Goal: Information Seeking & Learning: Learn about a topic

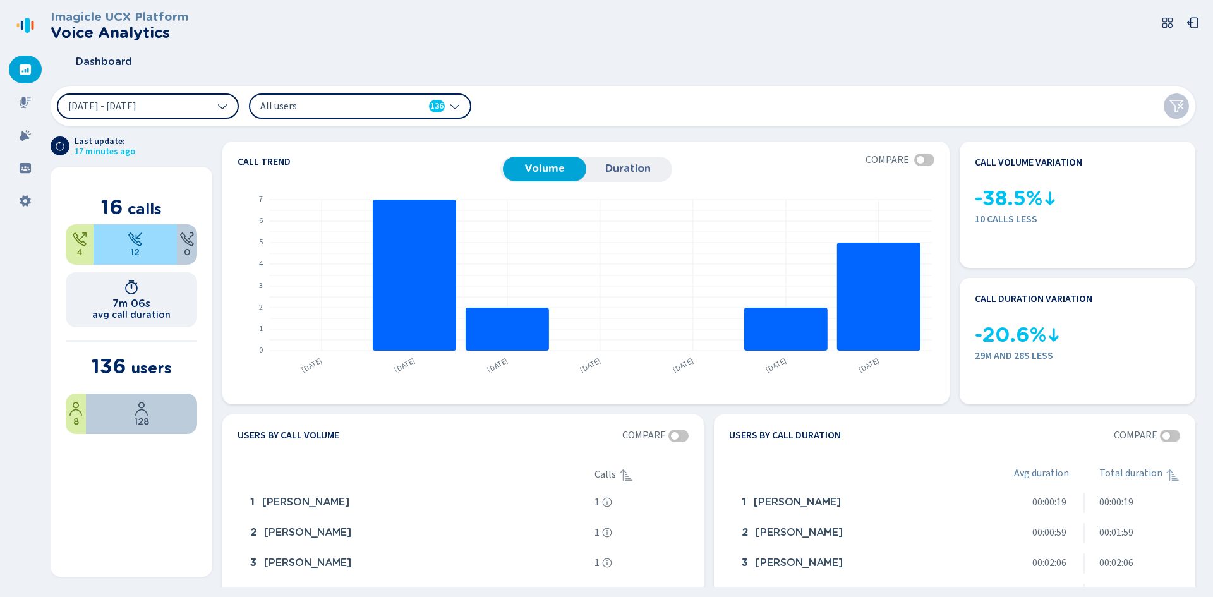
click at [191, 106] on button "[DATE] - [DATE]" at bounding box center [148, 106] width 182 height 25
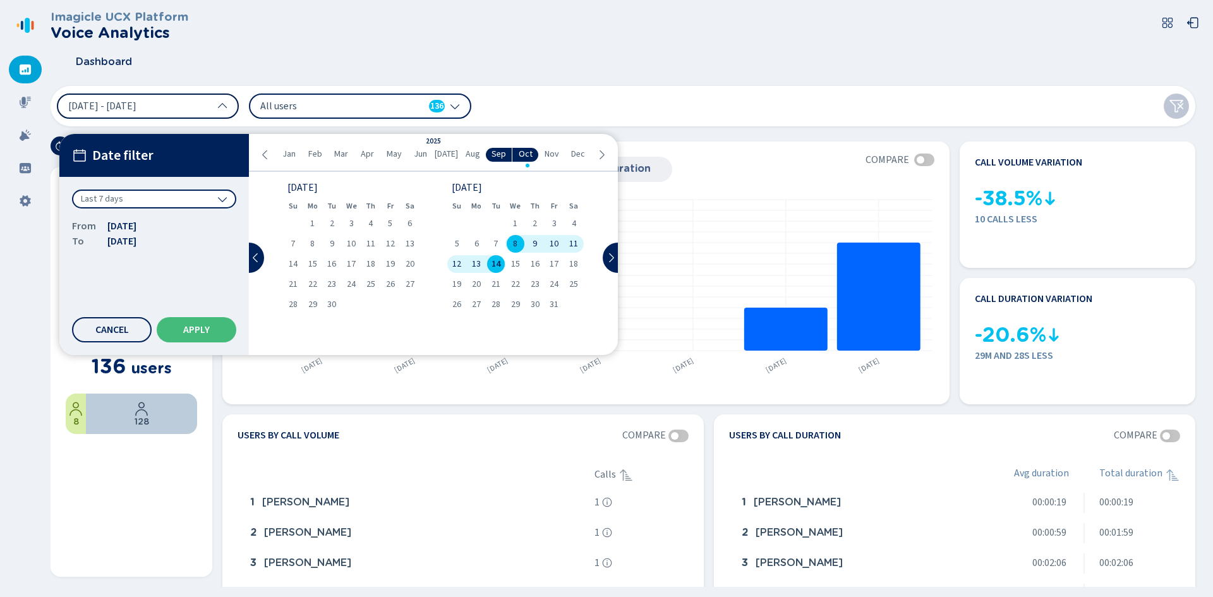
click at [191, 106] on button "[DATE] - [DATE]" at bounding box center [148, 106] width 182 height 25
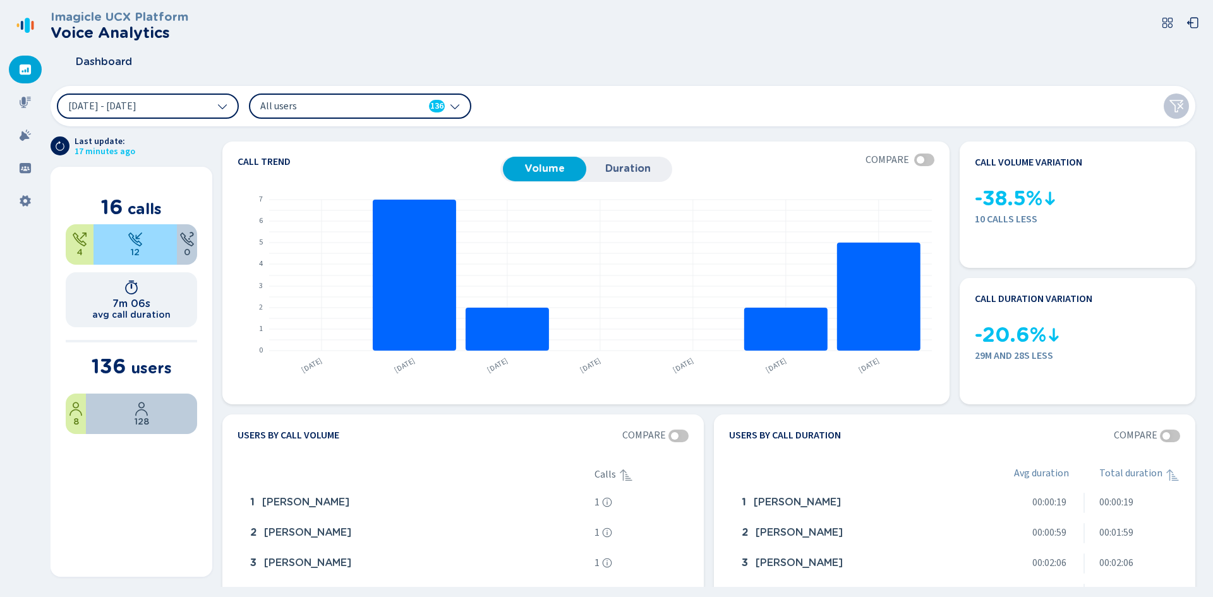
click at [339, 109] on span "All users" at bounding box center [332, 106] width 145 height 14
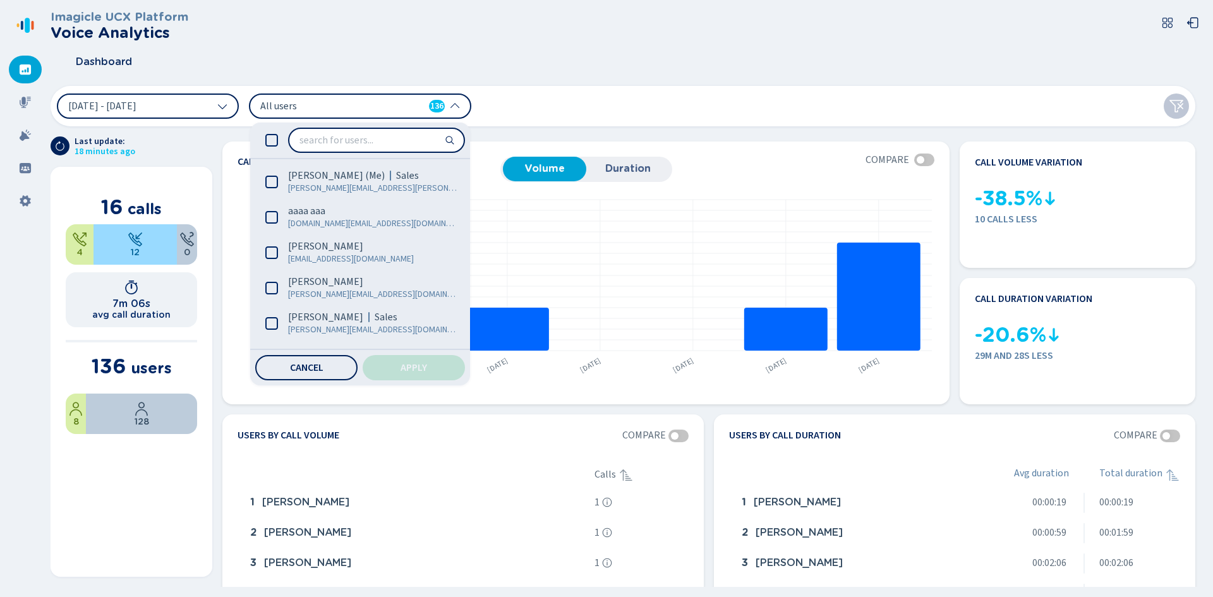
click at [339, 109] on span "All users" at bounding box center [332, 106] width 145 height 14
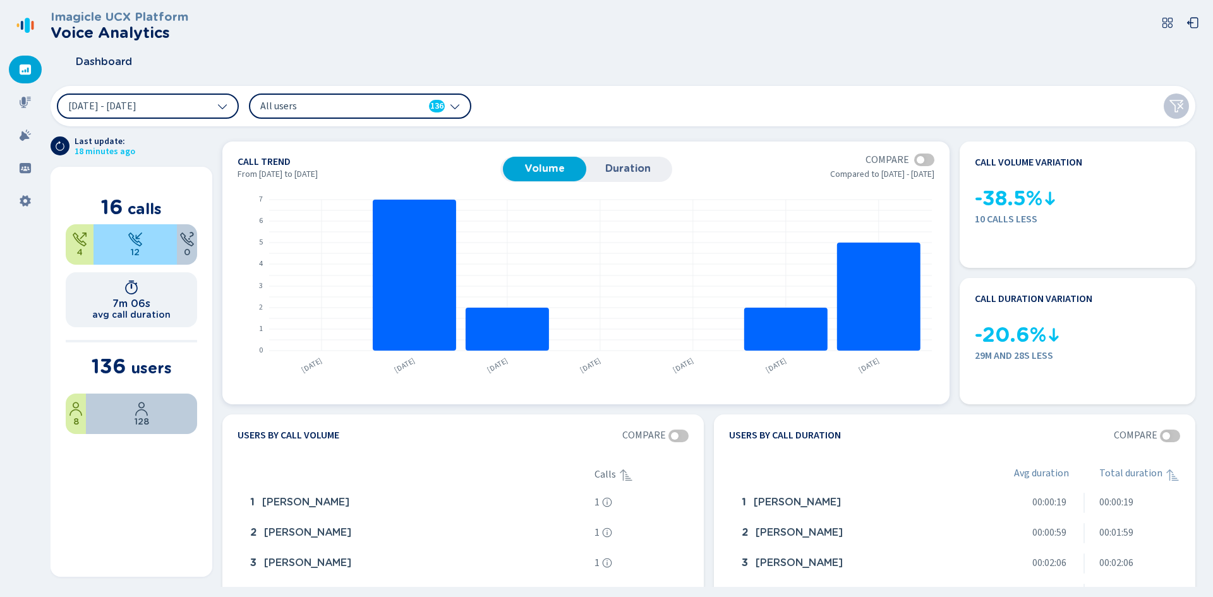
click at [641, 169] on span "Duration" at bounding box center [628, 168] width 71 height 11
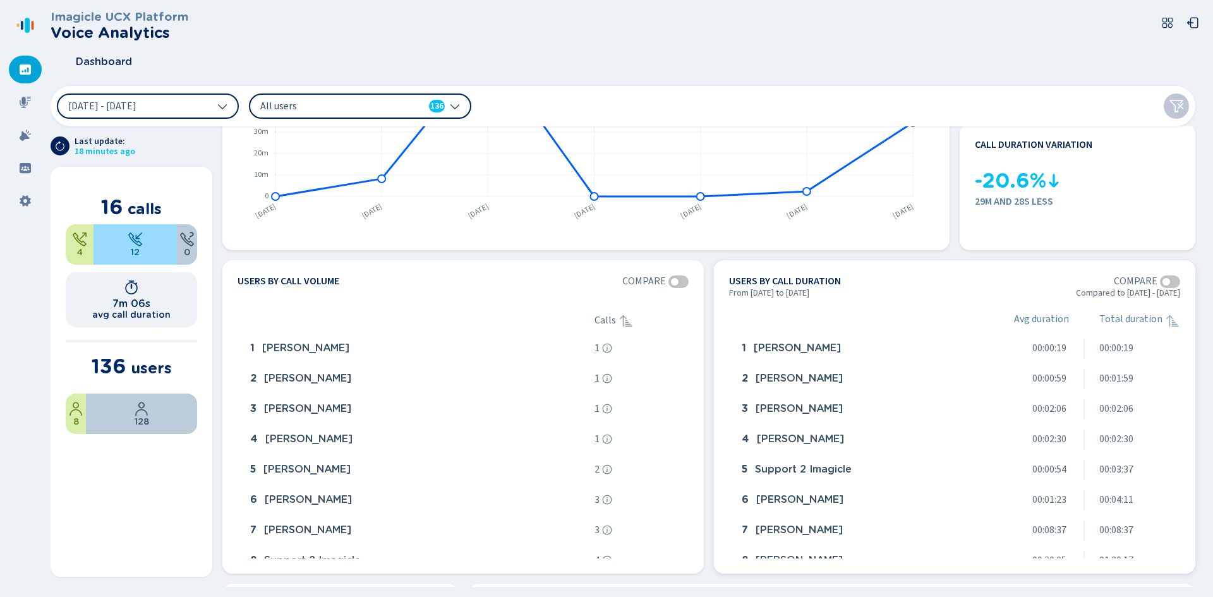
scroll to position [126, 0]
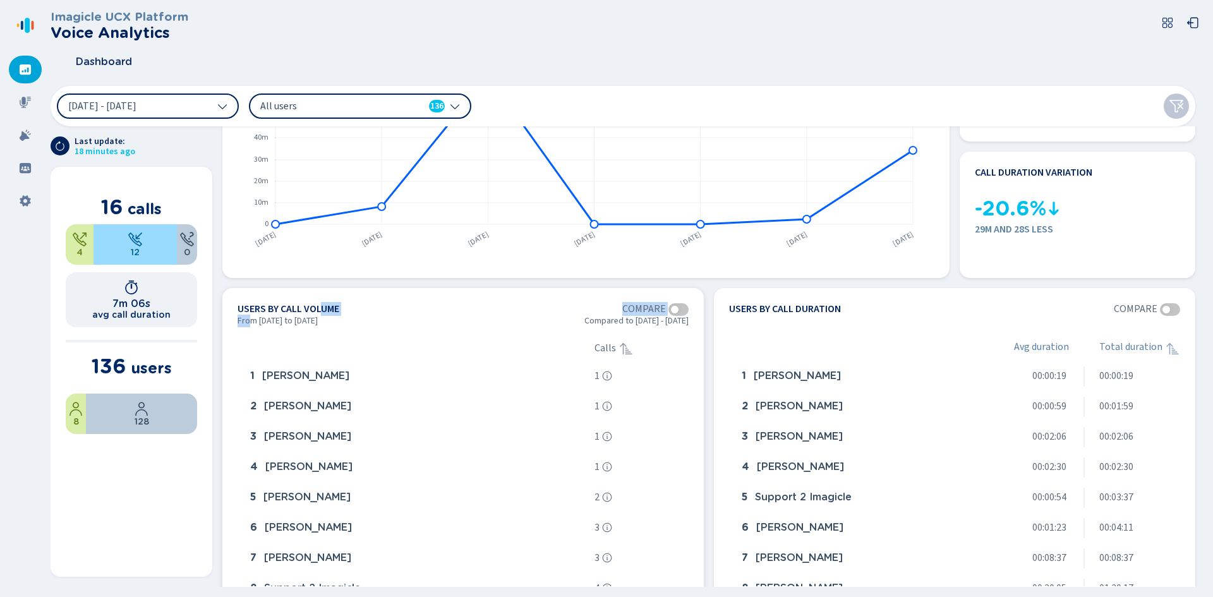
drag, startPoint x: 249, startPoint y: 320, endPoint x: 322, endPoint y: 298, distance: 76.6
click at [323, 298] on section "Users by call volume Compare From [DATE] to [DATE] Compared to [DATE] - [DATE] …" at bounding box center [462, 444] width 481 height 313
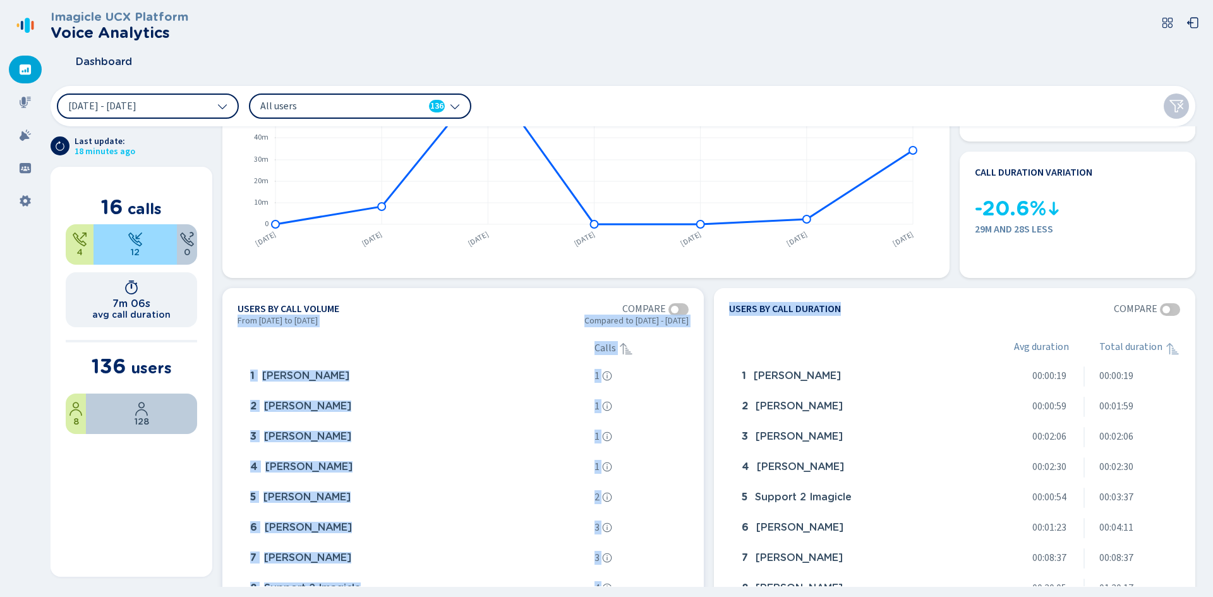
drag, startPoint x: 840, startPoint y: 306, endPoint x: 699, endPoint y: 305, distance: 140.9
click at [699, 305] on div "Users by call volume Compare From [DATE] to [DATE] Compared to [DATE] - [DATE] …" at bounding box center [708, 444] width 973 height 313
click at [865, 306] on section "Users by call duration Compare" at bounding box center [954, 309] width 451 height 13
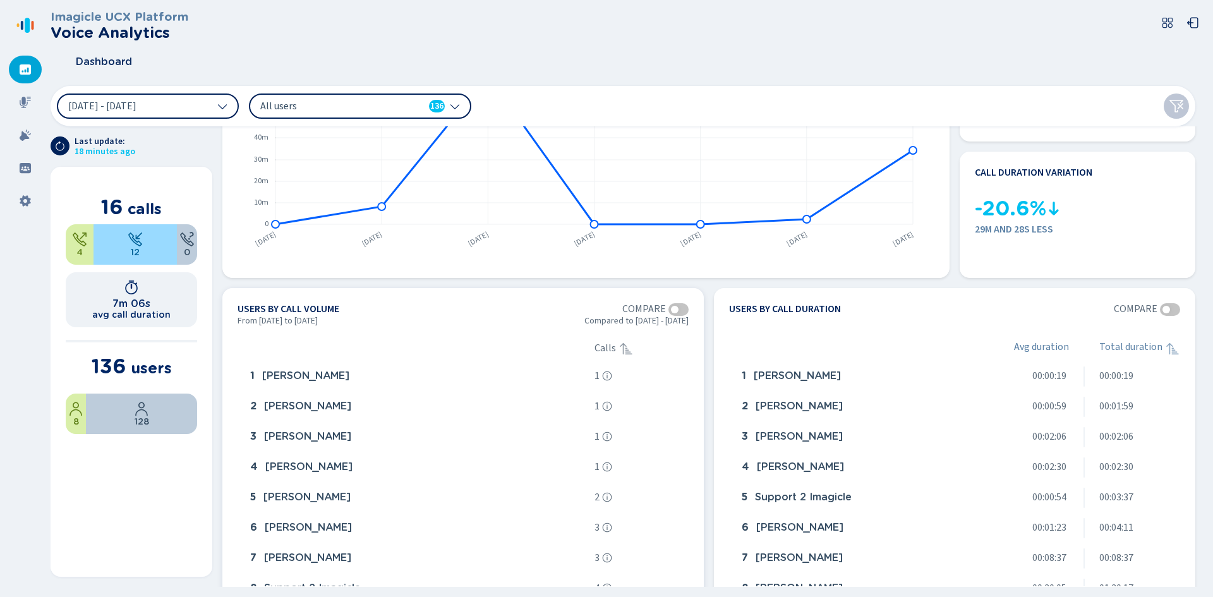
click at [600, 305] on section "Users by call volume Compare" at bounding box center [463, 309] width 451 height 13
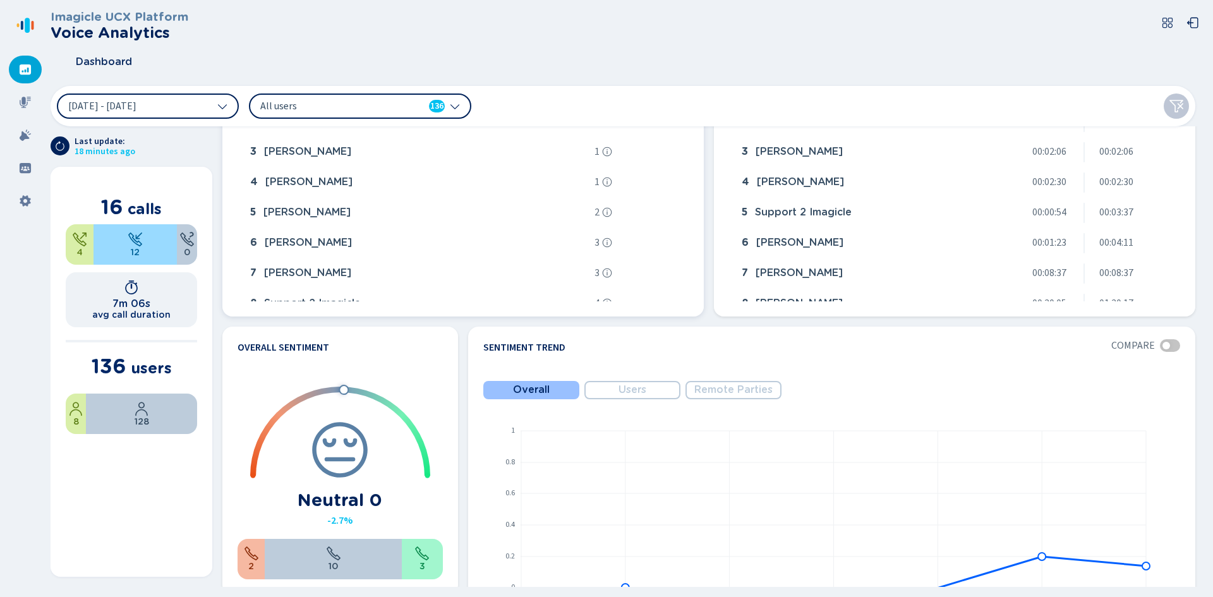
scroll to position [569, 0]
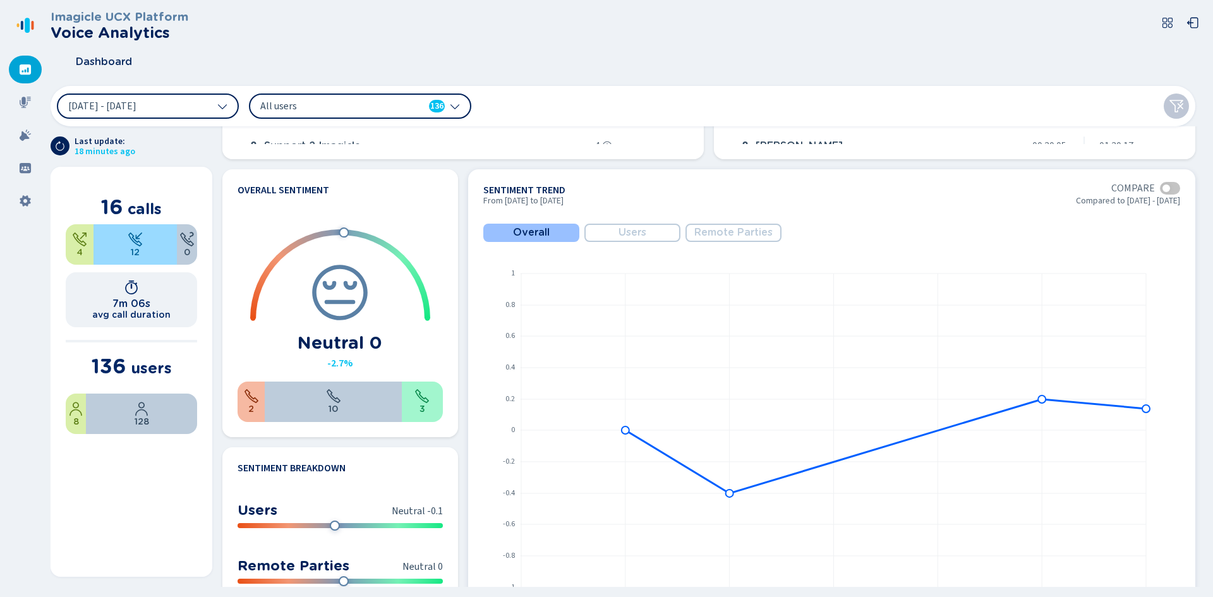
click at [634, 236] on span "Users" at bounding box center [633, 232] width 28 height 11
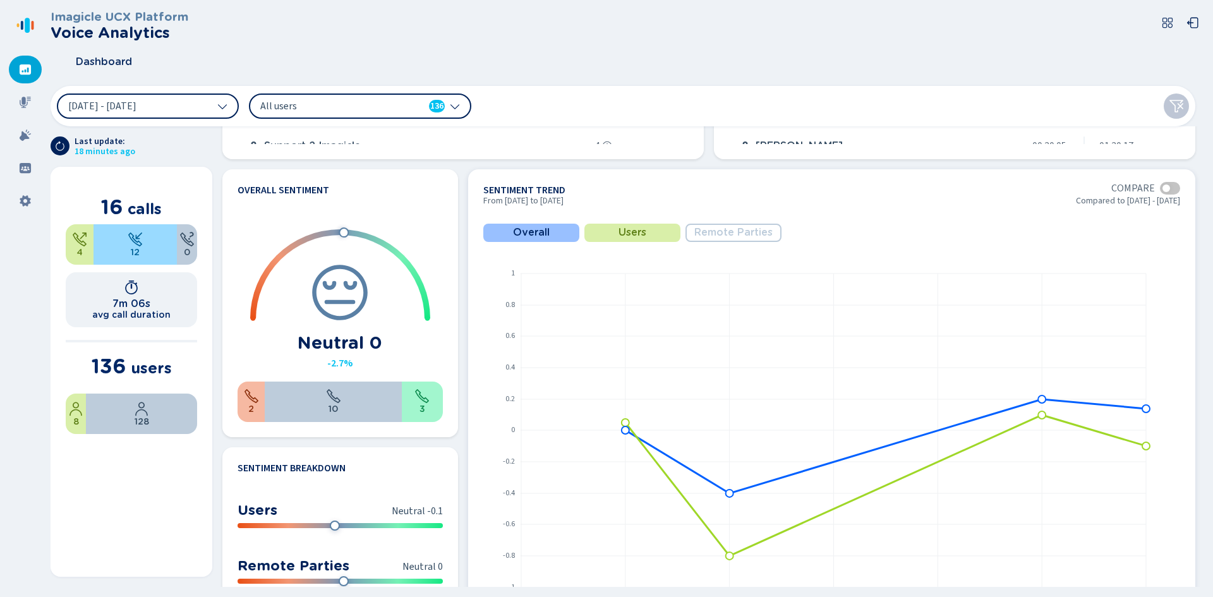
click at [713, 227] on span "Remote Parties" at bounding box center [733, 232] width 78 height 11
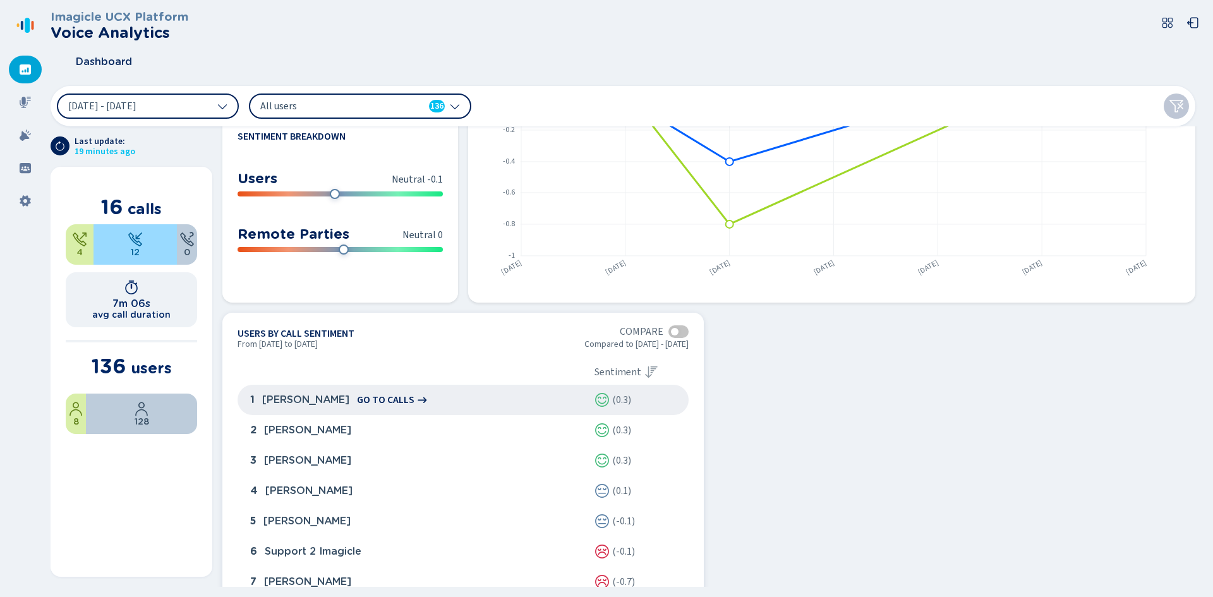
scroll to position [949, 0]
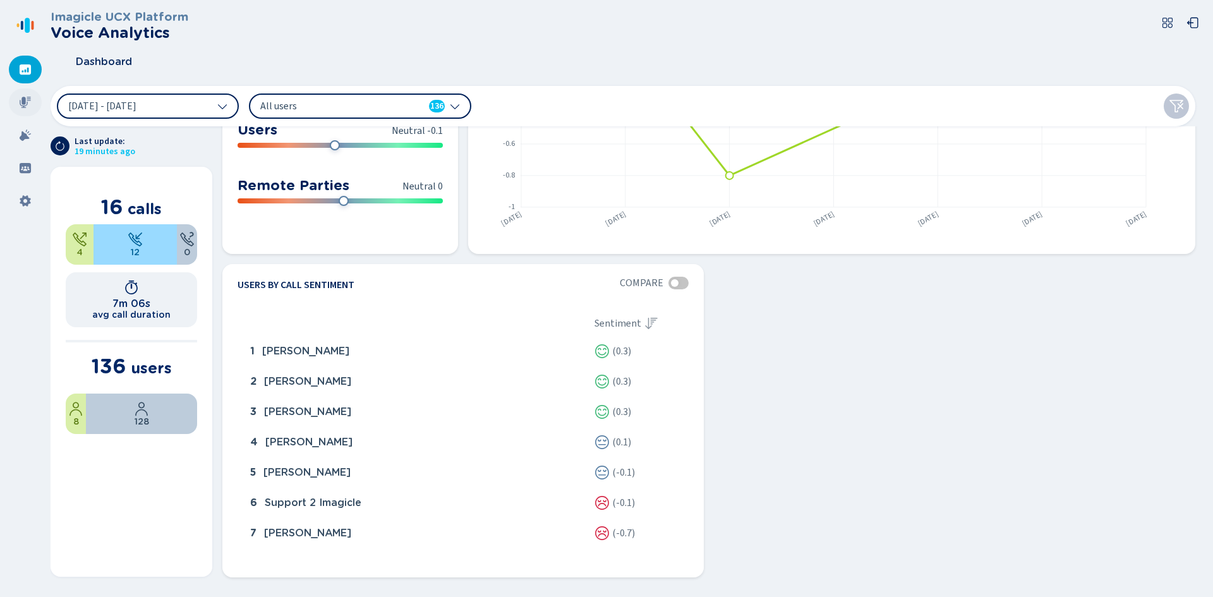
click at [23, 102] on icon at bounding box center [25, 102] width 11 height 11
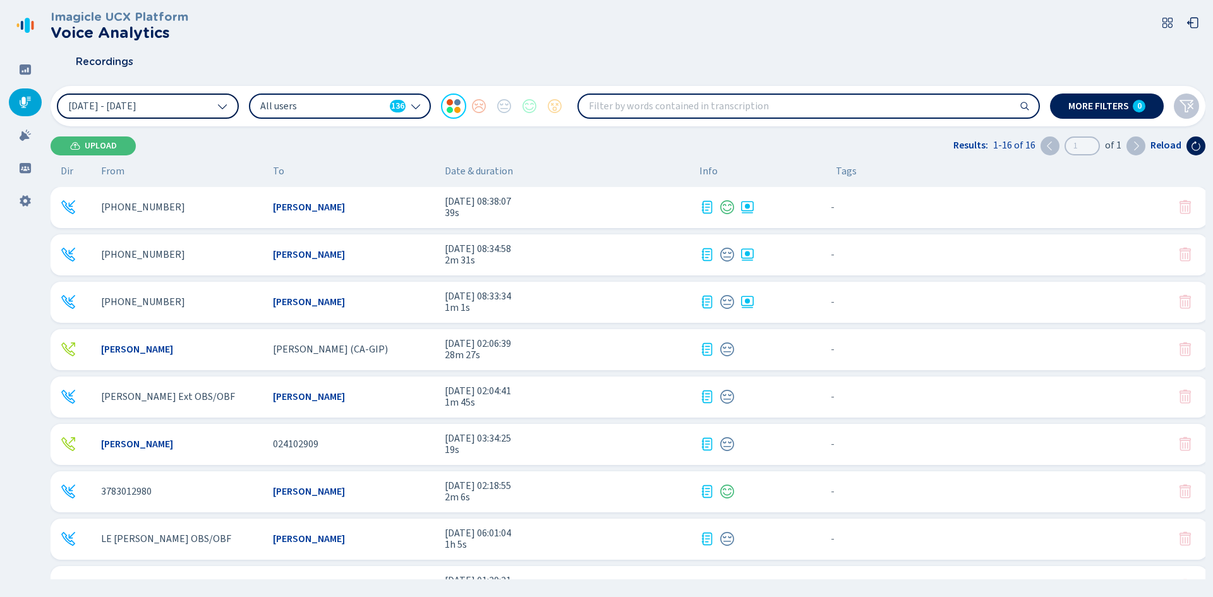
click at [226, 105] on icon at bounding box center [222, 106] width 10 height 10
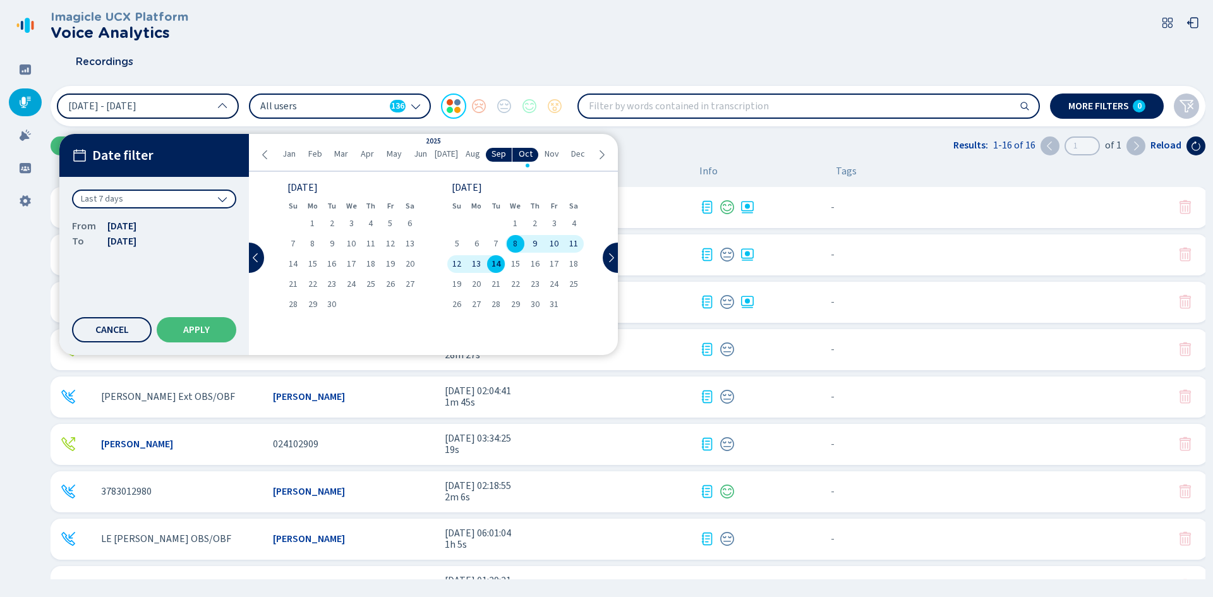
click at [263, 151] on icon at bounding box center [265, 155] width 10 height 10
click at [291, 215] on div "1" at bounding box center [293, 224] width 20 height 18
click at [601, 152] on icon at bounding box center [601, 155] width 10 height 10
click at [308, 224] on div "1" at bounding box center [313, 224] width 20 height 18
click at [204, 326] on span "Apply" at bounding box center [196, 330] width 27 height 10
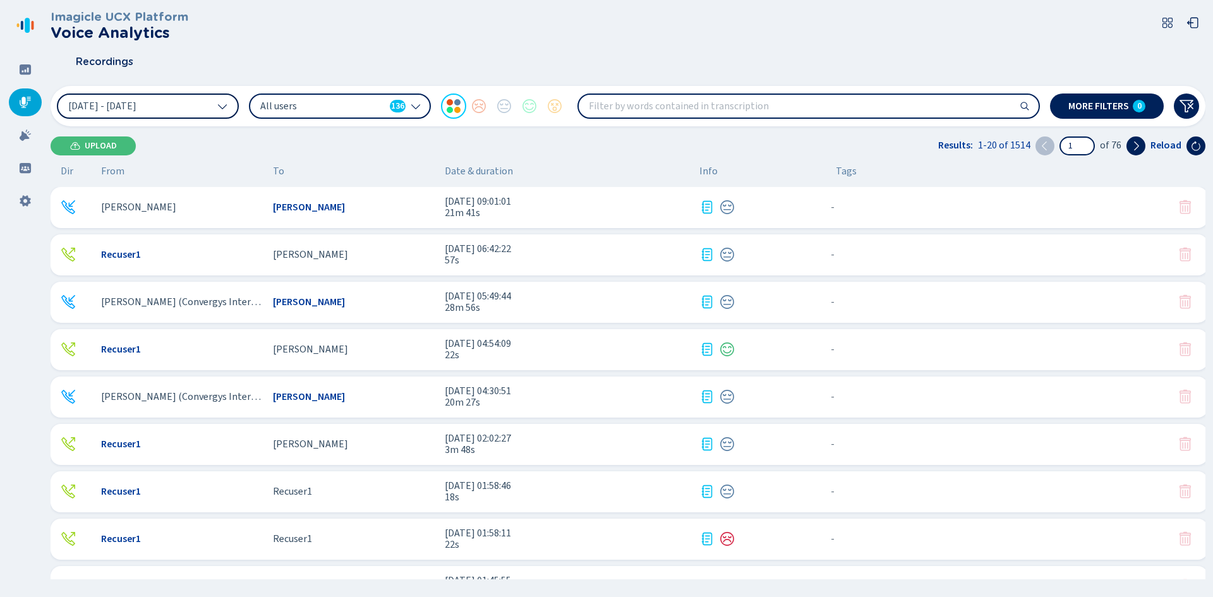
click at [377, 111] on span "All users" at bounding box center [322, 106] width 124 height 14
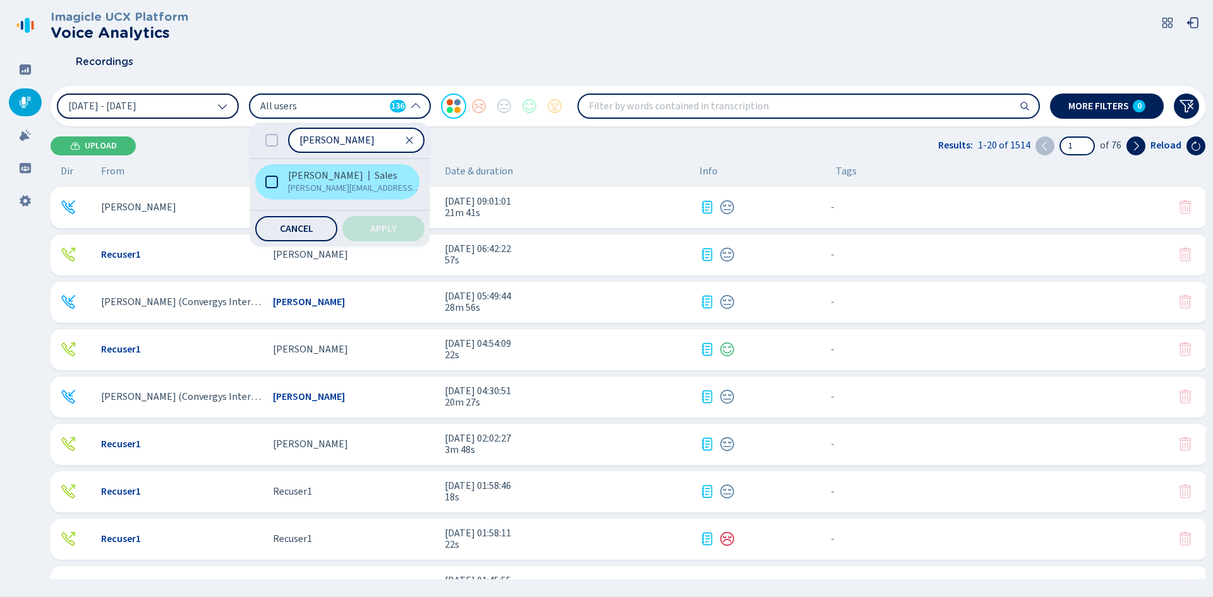
type input "[PERSON_NAME]"
click at [369, 186] on span "[PERSON_NAME][EMAIL_ADDRESS][PERSON_NAME][DOMAIN_NAME]" at bounding box center [355, 188] width 134 height 13
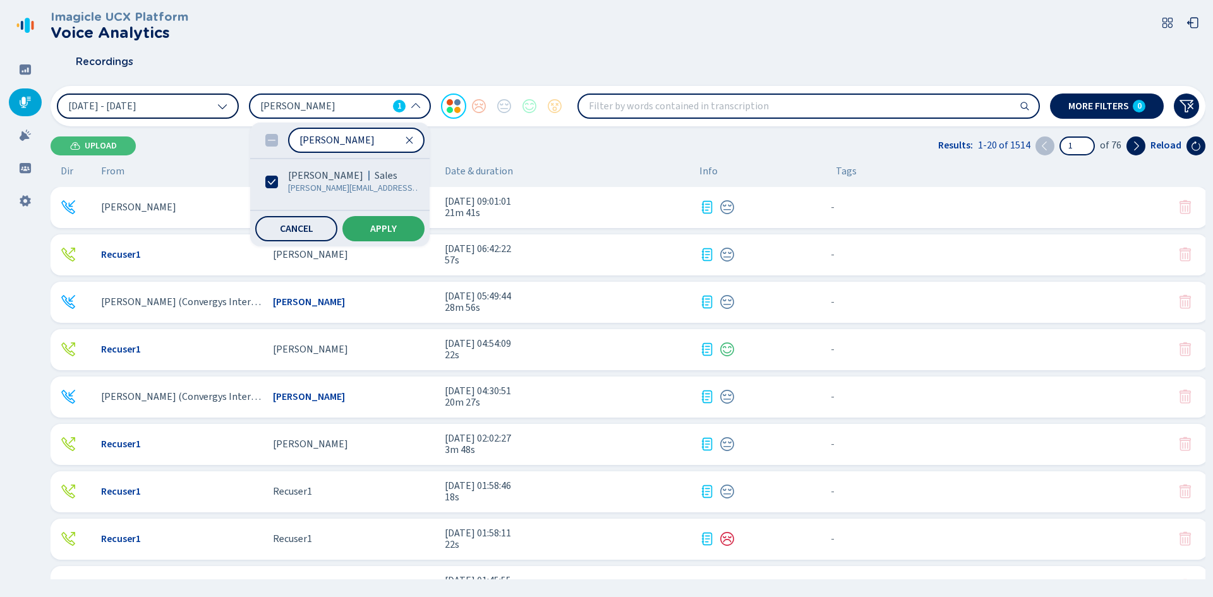
click at [404, 231] on button "Apply" at bounding box center [383, 228] width 82 height 25
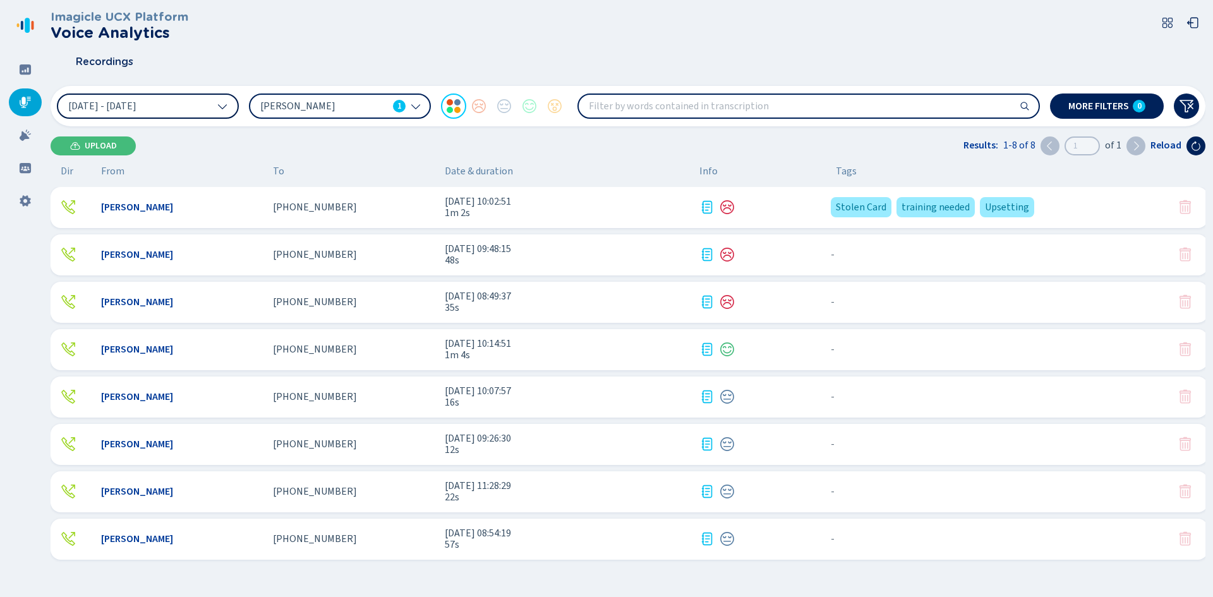
click at [399, 217] on div "[PERSON_NAME] [PHONE_NUMBER] [DATE] 10:02:51 1m 2s Stolen Card training needed …" at bounding box center [630, 207] width 1158 height 41
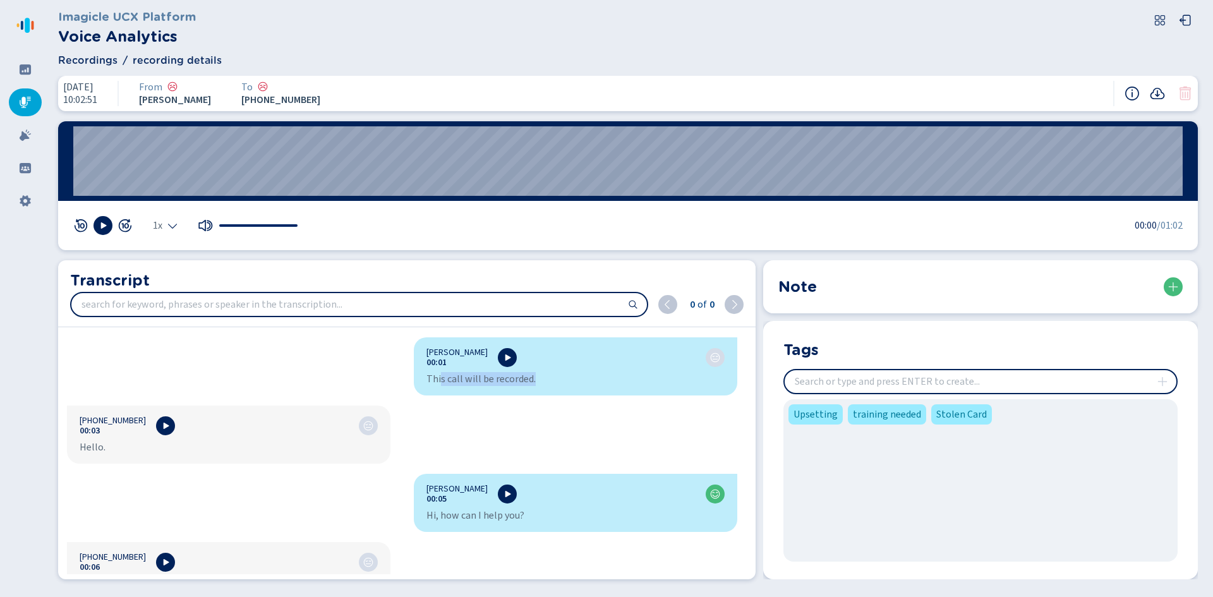
drag, startPoint x: 519, startPoint y: 376, endPoint x: 567, endPoint y: 375, distance: 48.0
click at [567, 375] on div "This call will be recorded." at bounding box center [575, 379] width 298 height 13
click at [562, 377] on div "This call will be recorded." at bounding box center [575, 379] width 298 height 13
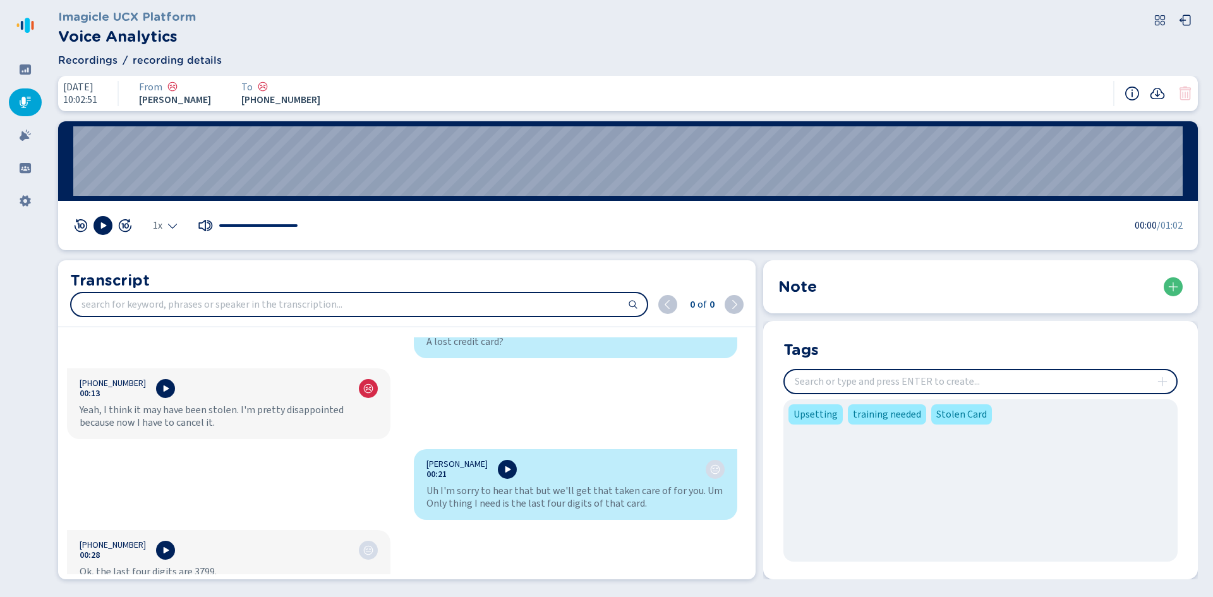
scroll to position [316, 0]
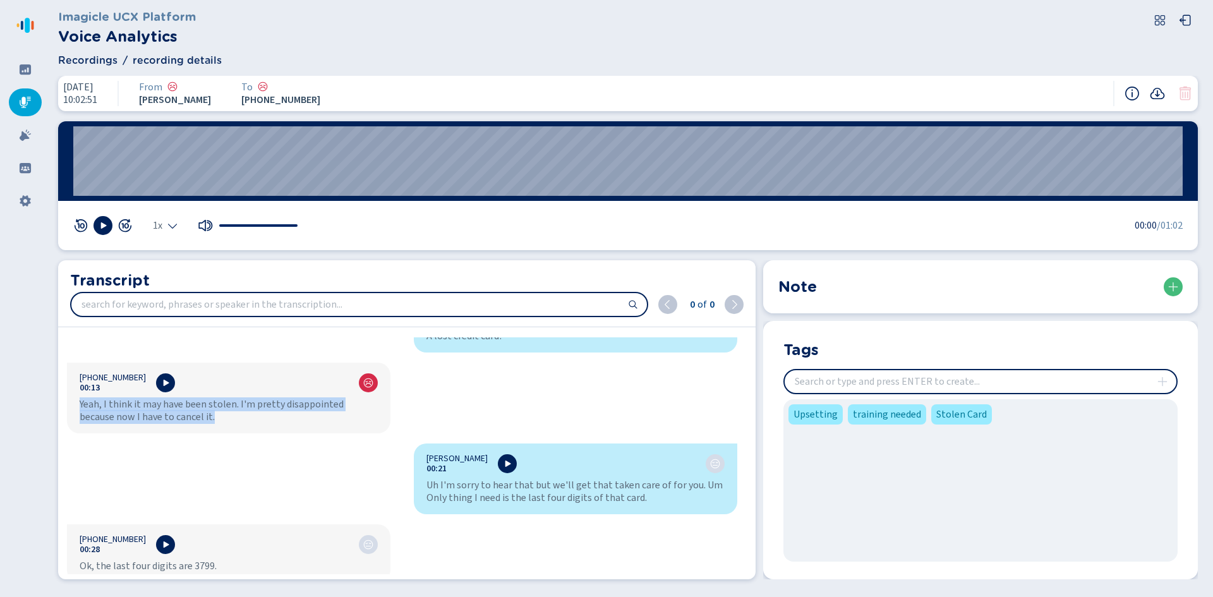
drag, startPoint x: 164, startPoint y: 415, endPoint x: 73, endPoint y: 404, distance: 91.6
click at [73, 404] on div "[PHONE_NUMBER]:13 Yeah, I think it may have been stolen. I'm pretty disappointe…" at bounding box center [229, 398] width 324 height 71
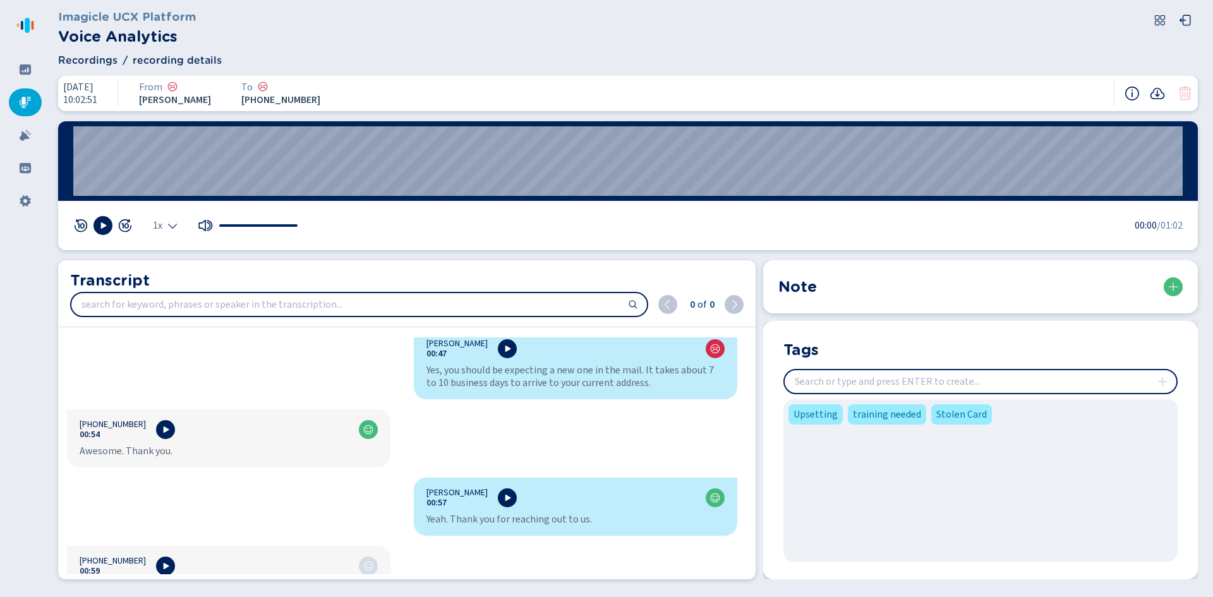
scroll to position [821, 0]
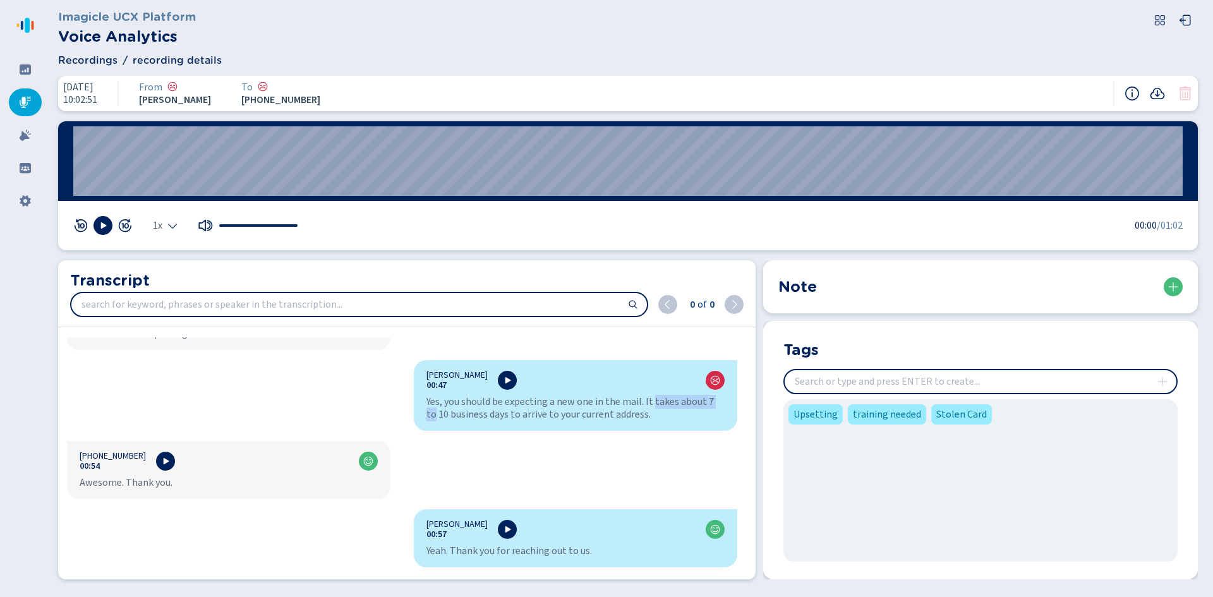
drag, startPoint x: 650, startPoint y: 402, endPoint x: 744, endPoint y: 402, distance: 94.8
click at [744, 402] on div "[PERSON_NAME] 00:01 This call will be recorded. [PHONE_NUMBER]:03 Hello. [PERSO…" at bounding box center [402, 455] width 689 height 237
drag, startPoint x: 645, startPoint y: 406, endPoint x: 610, endPoint y: 415, distance: 35.9
click at [598, 413] on div "Yes, you should be expecting a new one in the mail. It takes about 7 to 10 busi…" at bounding box center [575, 408] width 298 height 25
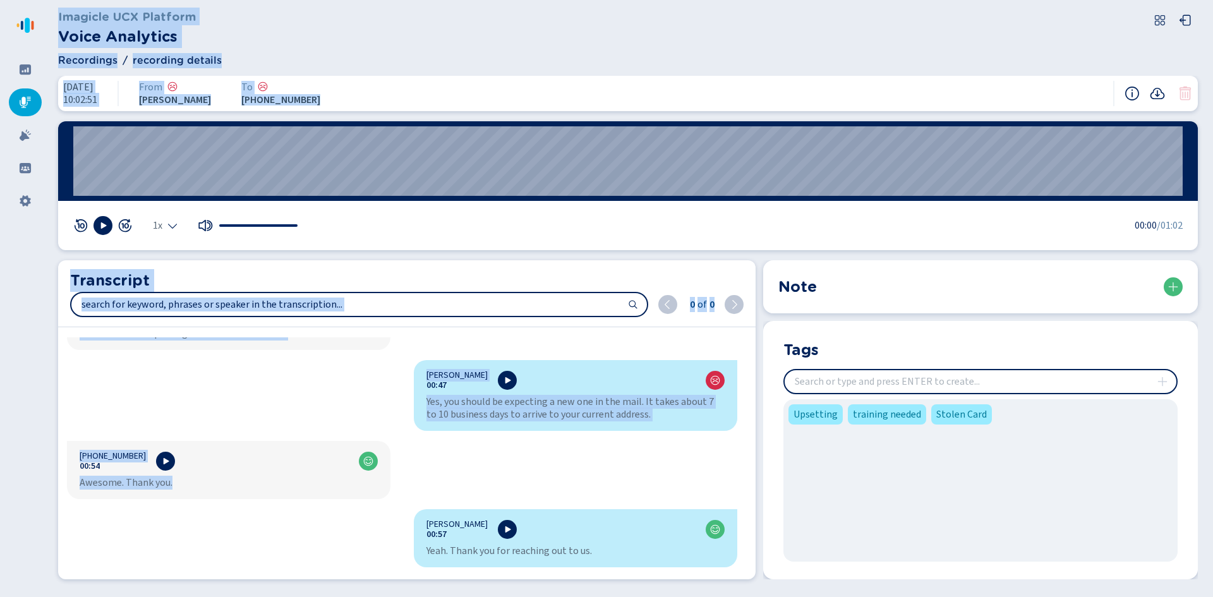
drag, startPoint x: 184, startPoint y: 488, endPoint x: 4, endPoint y: 507, distance: 181.1
click at [4, 507] on div "Imagicle UCX Platform Voice Analytics Recordings recording details [DATE] 10:02…" at bounding box center [606, 298] width 1213 height 597
click at [535, 461] on div "[PERSON_NAME] 00:01 This call will be recorded. [PHONE_NUMBER]:03 Hello. [PERSO…" at bounding box center [402, 455] width 689 height 237
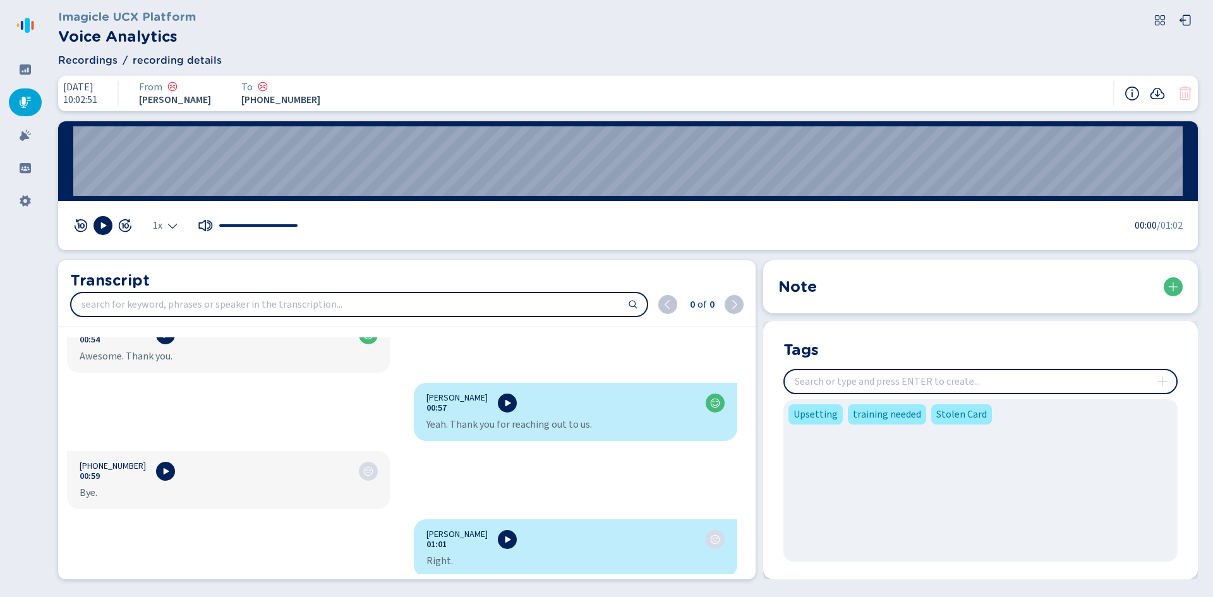
scroll to position [951, 0]
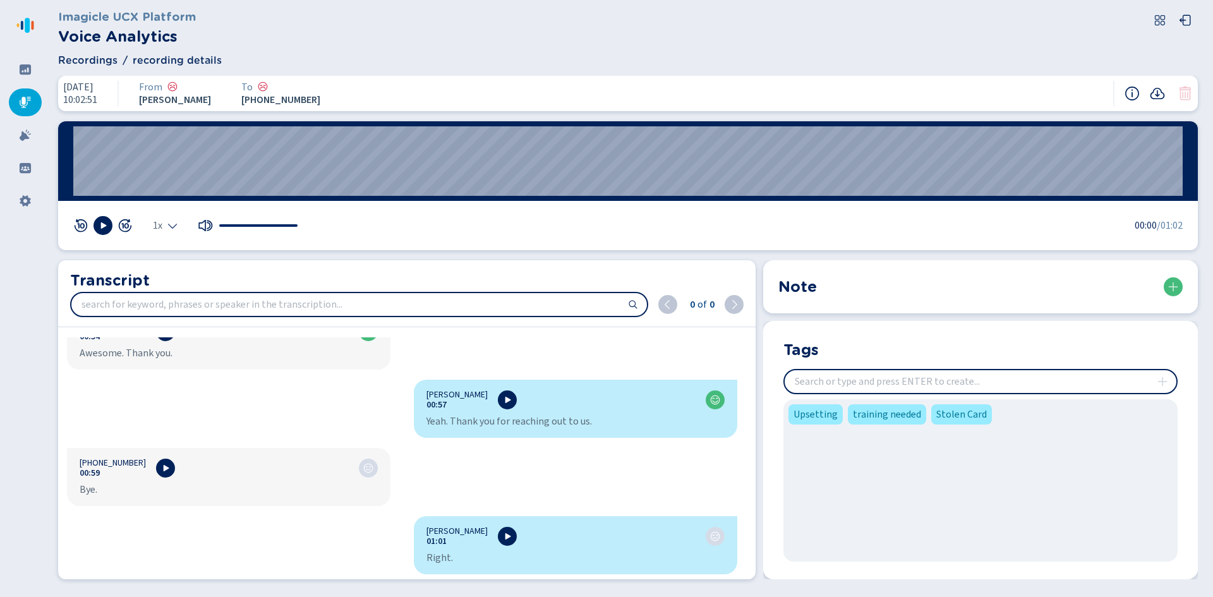
click at [999, 379] on input "insert" at bounding box center [981, 381] width 392 height 23
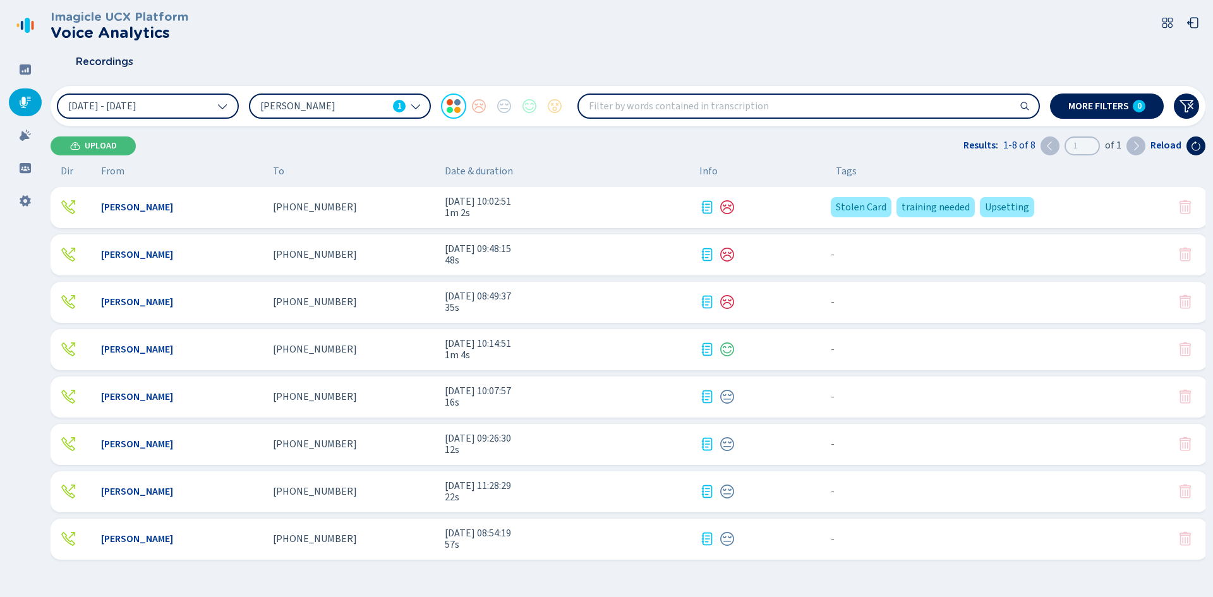
click at [714, 109] on input "search" at bounding box center [809, 106] width 460 height 23
click at [26, 147] on div at bounding box center [25, 135] width 33 height 28
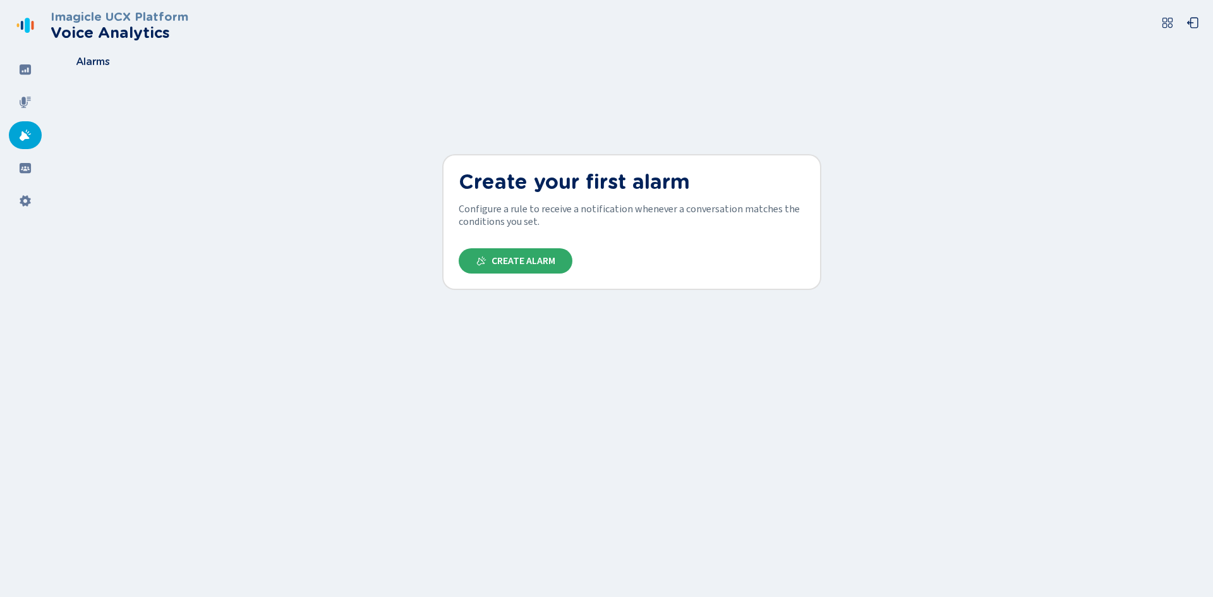
click at [527, 255] on button "Create Alarm" at bounding box center [516, 260] width 114 height 25
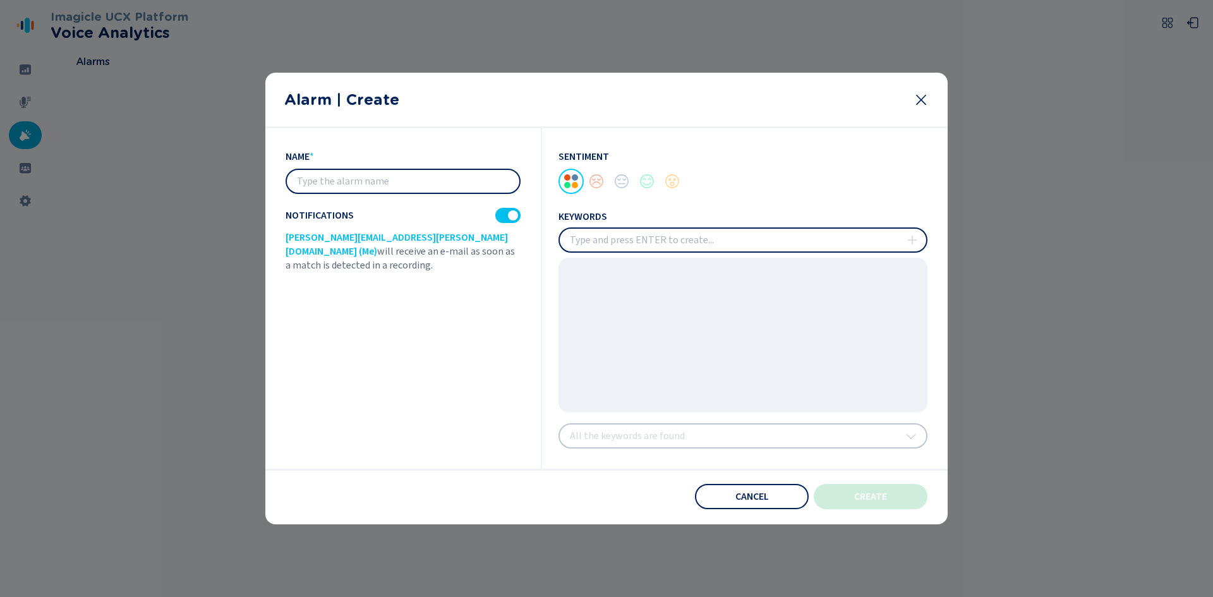
click at [636, 244] on input "insert" at bounding box center [743, 240] width 366 height 23
drag, startPoint x: 279, startPoint y: 234, endPoint x: 434, endPoint y: 239, distance: 154.9
click at [434, 239] on section "name * Notifications [PERSON_NAME][EMAIL_ADDRESS][PERSON_NAME][DOMAIN_NAME] (Me…" at bounding box center [606, 326] width 682 height 396
click at [602, 178] on div at bounding box center [596, 181] width 25 height 25
click at [924, 95] on icon at bounding box center [921, 99] width 15 height 15
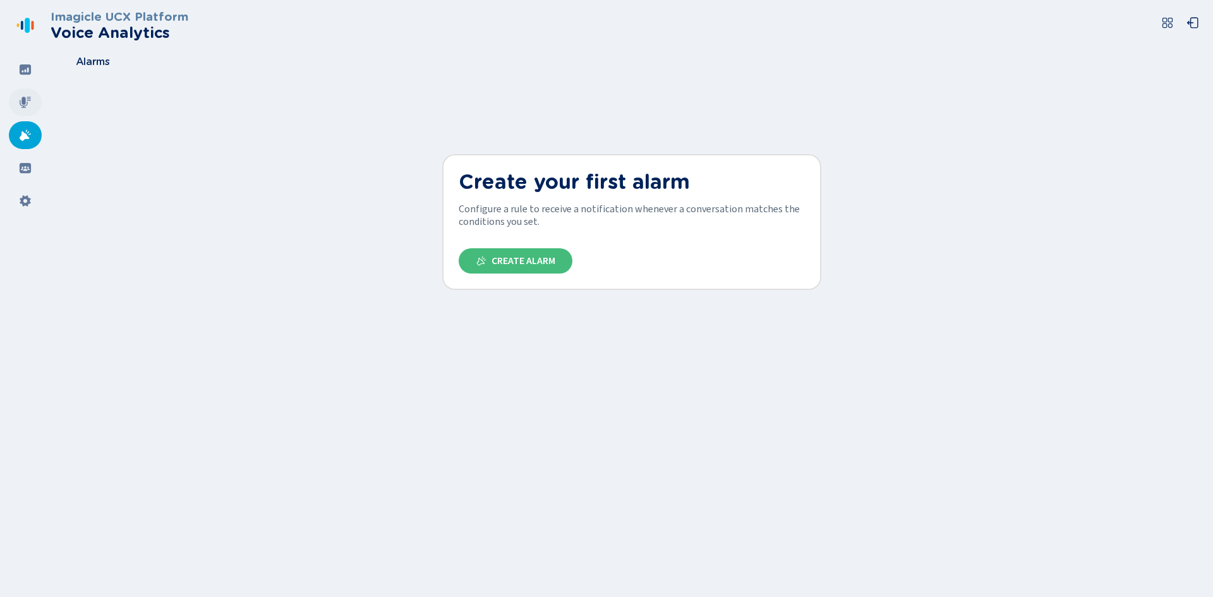
click at [22, 106] on icon at bounding box center [25, 102] width 11 height 11
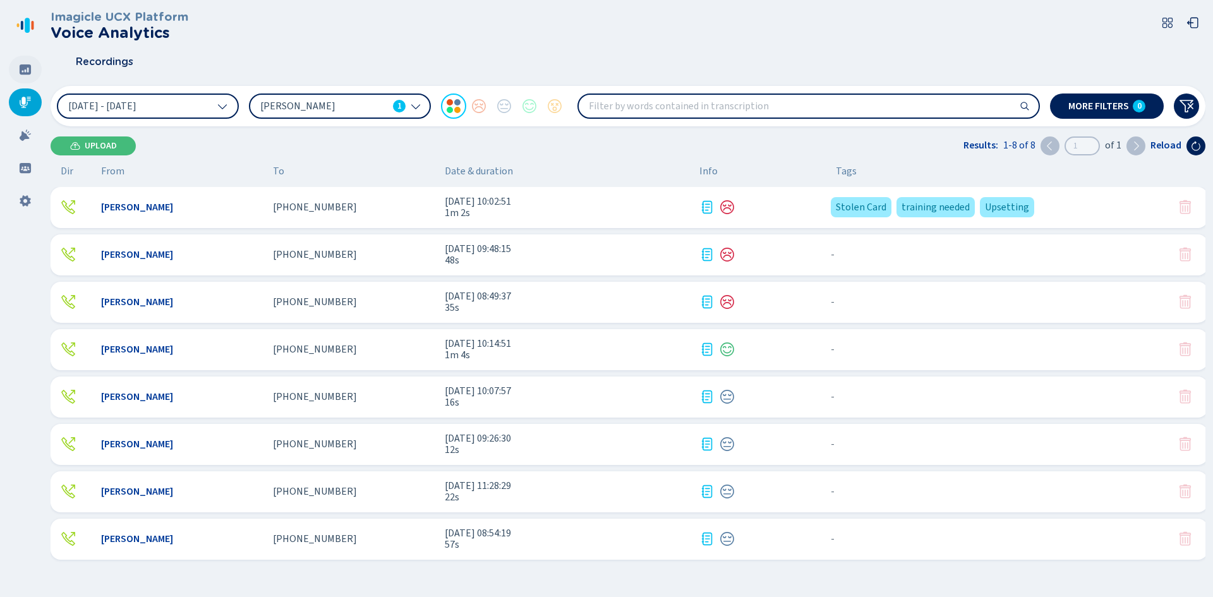
click at [18, 80] on div at bounding box center [25, 70] width 33 height 28
